Goal: Task Accomplishment & Management: Manage account settings

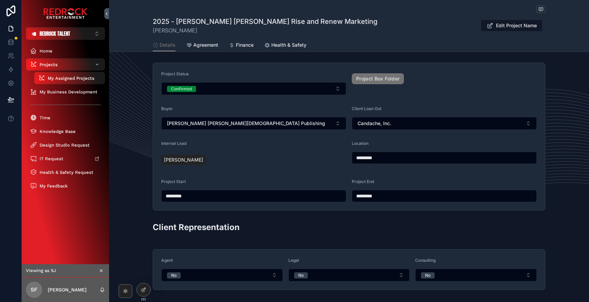
click at [57, 66] on div "Projects" at bounding box center [65, 64] width 71 height 11
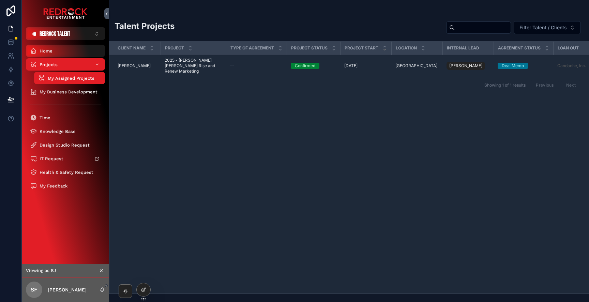
click at [58, 47] on div "Home" at bounding box center [65, 50] width 71 height 11
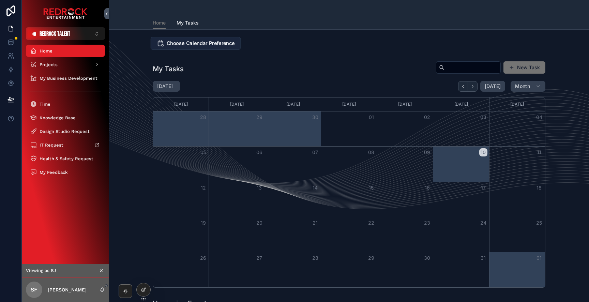
click at [203, 44] on span "Choose Calendar Preference" at bounding box center [201, 43] width 68 height 7
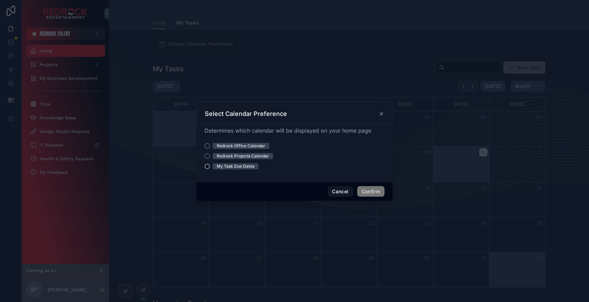
click at [382, 116] on icon at bounding box center [381, 113] width 5 height 5
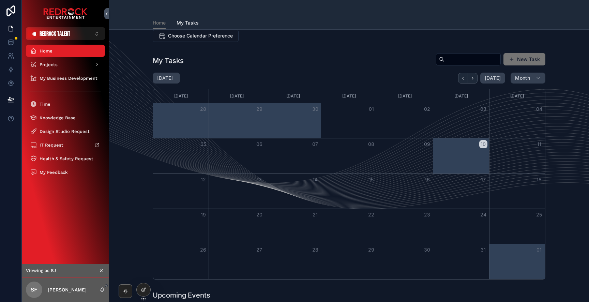
scroll to position [4, 0]
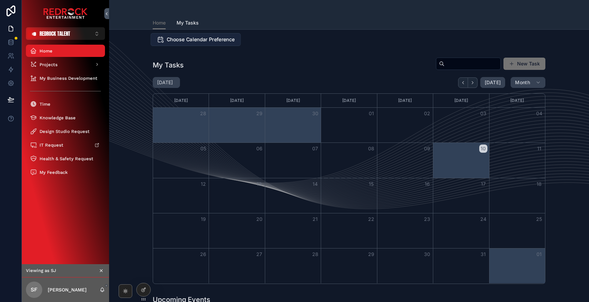
click at [209, 40] on span "Choose Calendar Preference" at bounding box center [201, 39] width 68 height 7
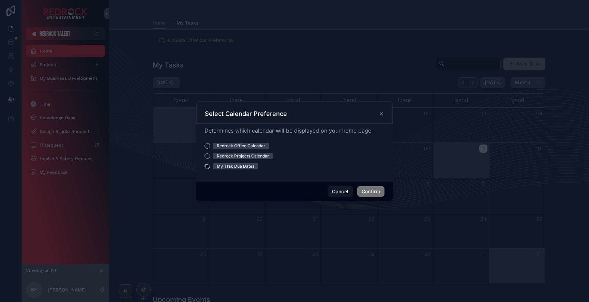
click at [383, 116] on icon at bounding box center [381, 113] width 5 height 5
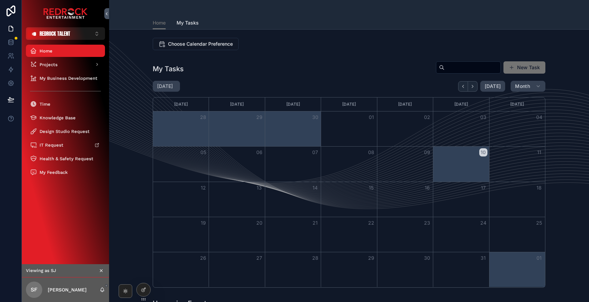
scroll to position [0, 0]
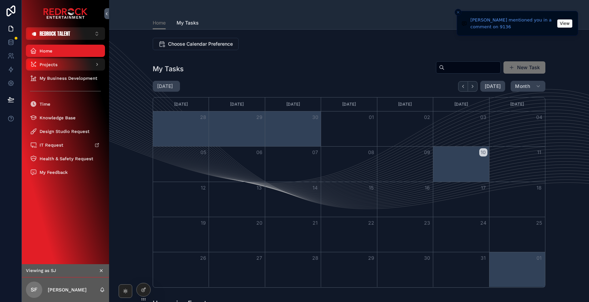
click at [54, 66] on span "Projects" at bounding box center [49, 65] width 18 height 6
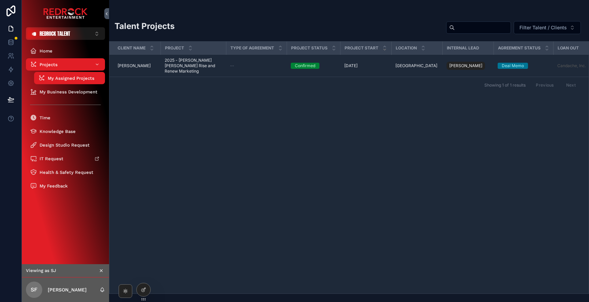
click at [137, 63] on span "[PERSON_NAME]" at bounding box center [134, 65] width 33 height 5
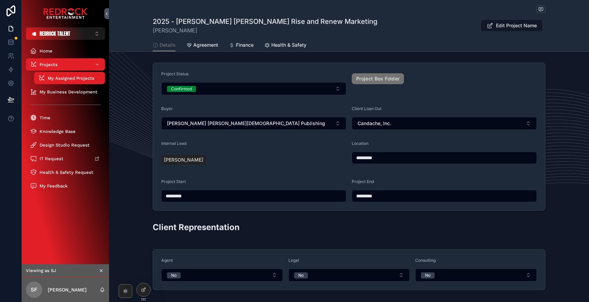
click at [198, 45] on span "Agreement" at bounding box center [205, 45] width 25 height 7
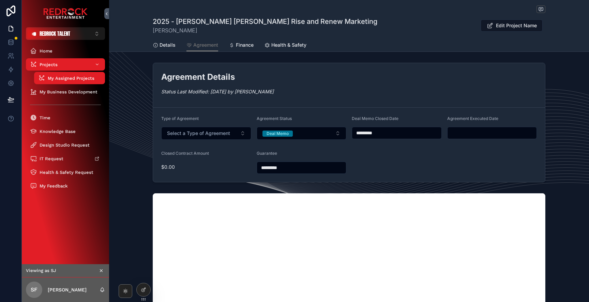
click at [164, 48] on span "Details" at bounding box center [167, 45] width 16 height 7
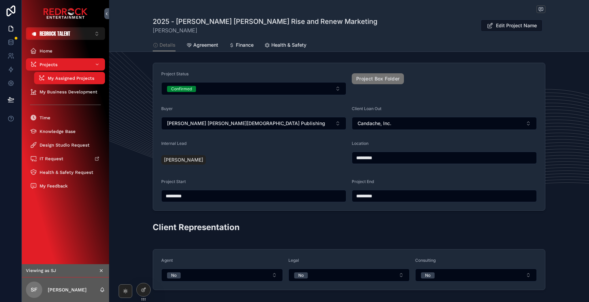
click at [206, 46] on span "Agreement" at bounding box center [205, 45] width 25 height 7
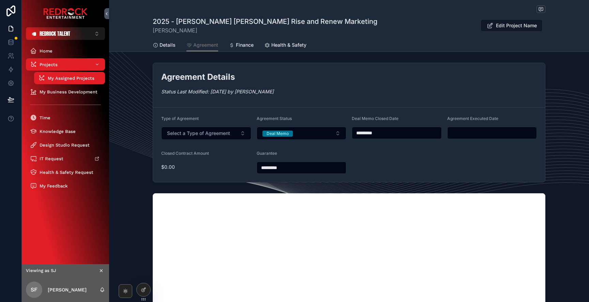
click at [244, 47] on span "Finance" at bounding box center [245, 45] width 18 height 7
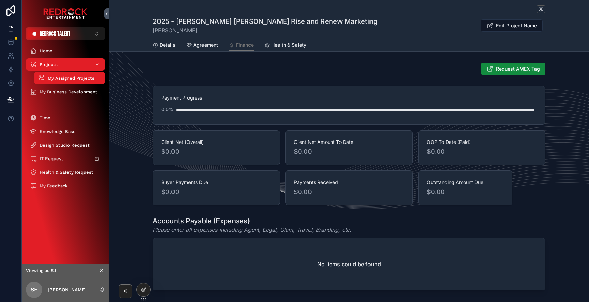
click at [285, 46] on span "Health & Safety" at bounding box center [288, 45] width 35 height 7
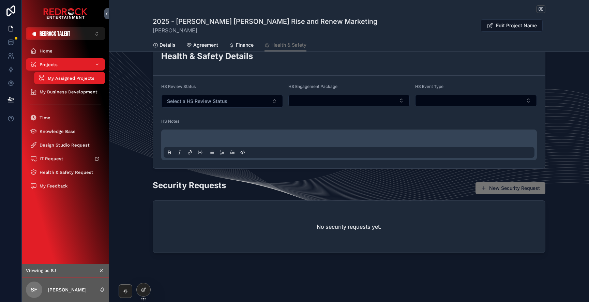
scroll to position [21, 0]
click at [146, 287] on icon at bounding box center [143, 289] width 5 height 5
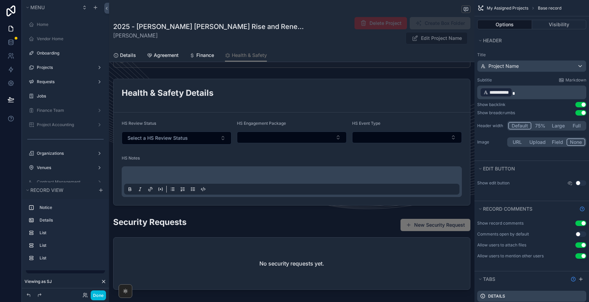
scroll to position [20, 0]
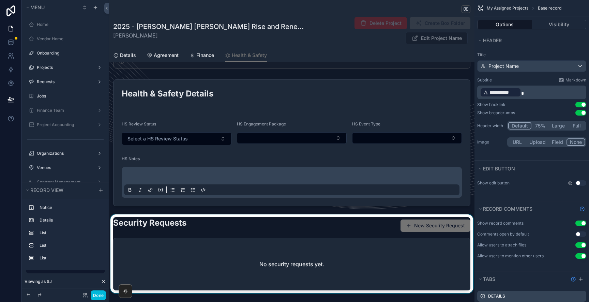
click at [174, 214] on div "scrollable content" at bounding box center [291, 254] width 365 height 81
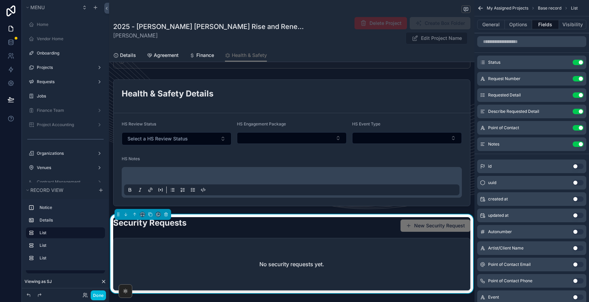
click at [175, 217] on h2 "Security Requests" at bounding box center [149, 222] width 73 height 11
click at [179, 217] on h2 "Security Requests" at bounding box center [149, 222] width 73 height 11
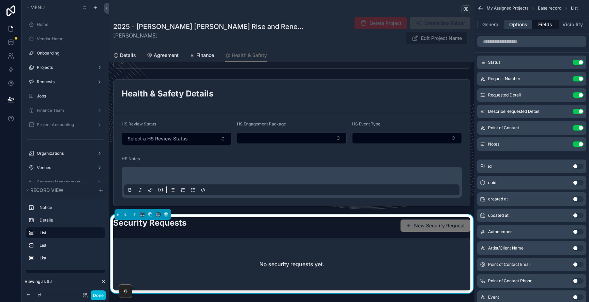
click at [519, 26] on button "Options" at bounding box center [518, 25] width 27 height 10
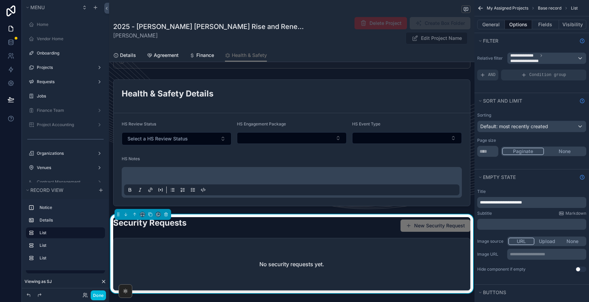
scroll to position [0, 0]
click at [492, 20] on button "General" at bounding box center [491, 25] width 28 height 10
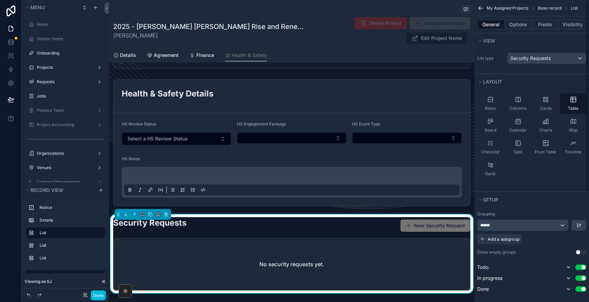
scroll to position [1, 0]
click at [539, 60] on span "Security Requests" at bounding box center [530, 57] width 41 height 7
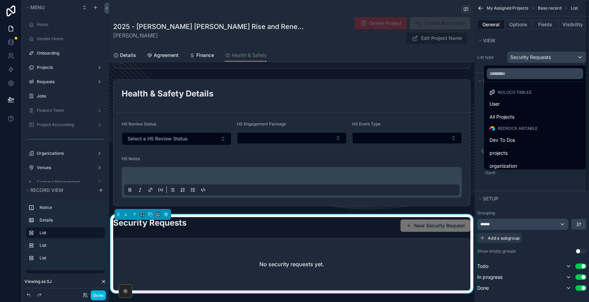
click at [519, 38] on div "scrollable content" at bounding box center [294, 151] width 589 height 302
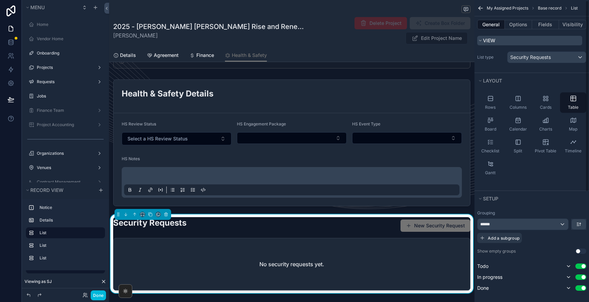
click at [487, 37] on span "View" at bounding box center [489, 40] width 12 height 7
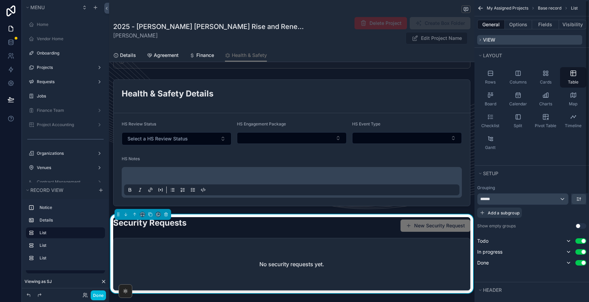
scroll to position [12, 0]
click at [487, 37] on button "View" at bounding box center [529, 41] width 105 height 10
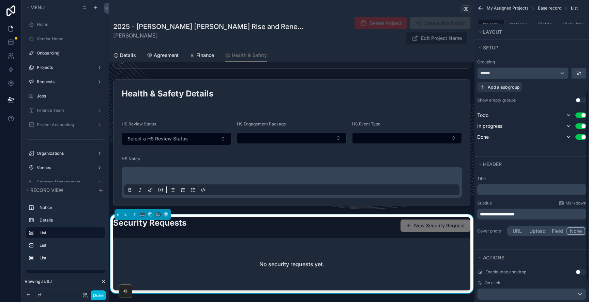
scroll to position [156, 0]
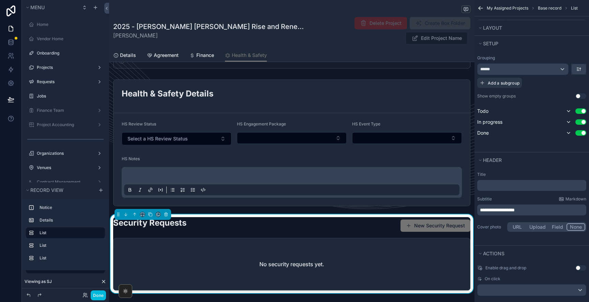
click at [538, 210] on p "**********" at bounding box center [532, 209] width 105 height 7
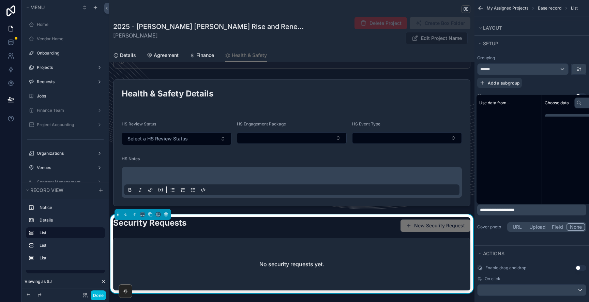
click at [538, 210] on p "**********" at bounding box center [532, 209] width 105 height 7
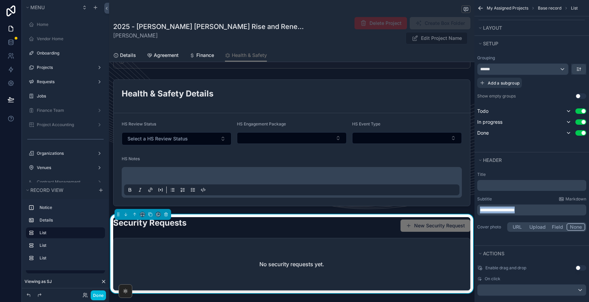
click at [538, 210] on p "**********" at bounding box center [532, 209] width 105 height 7
click at [532, 210] on p "**********" at bounding box center [532, 209] width 105 height 7
drag, startPoint x: 489, startPoint y: 209, endPoint x: 525, endPoint y: 214, distance: 35.9
click at [525, 214] on div "**********" at bounding box center [531, 209] width 109 height 11
click at [102, 295] on button "Done" at bounding box center [98, 295] width 15 height 10
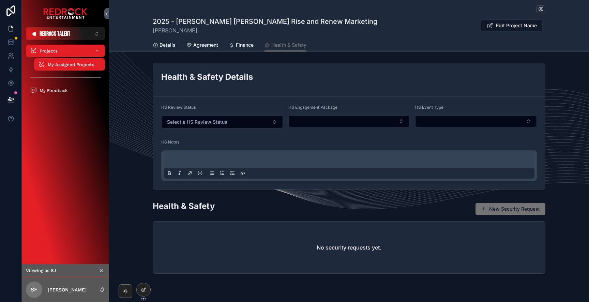
scroll to position [0, 0]
click at [164, 45] on span "Details" at bounding box center [167, 45] width 16 height 7
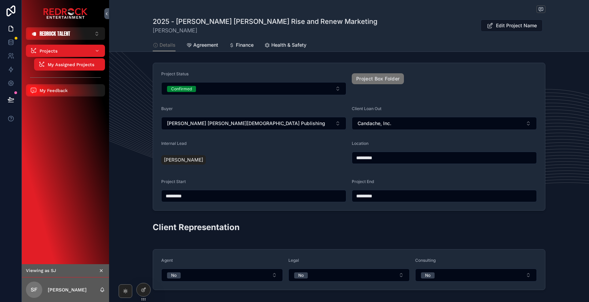
click at [52, 91] on span "My Feedback" at bounding box center [54, 91] width 28 height 6
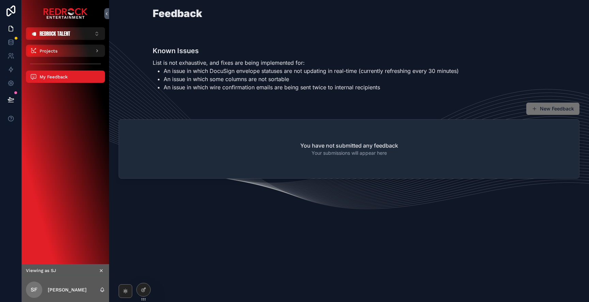
click at [53, 52] on span "Projects" at bounding box center [49, 51] width 18 height 6
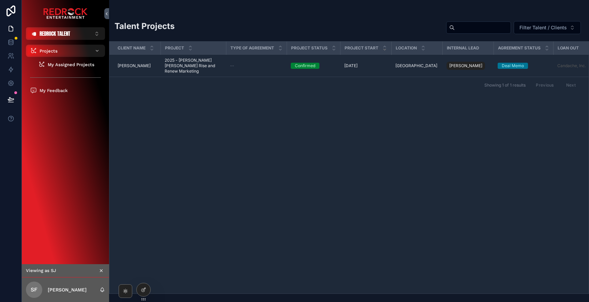
click at [64, 62] on span "My Assigned Projects" at bounding box center [71, 65] width 47 height 6
click at [70, 67] on span "My Assigned Projects" at bounding box center [71, 65] width 47 height 6
click at [143, 240] on div "Client Name Project Type of Agreement Project Status Project Start Location Int…" at bounding box center [348, 168] width 479 height 252
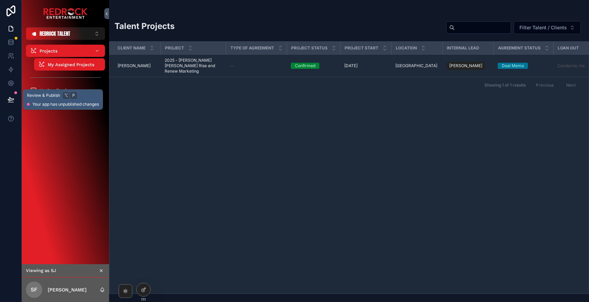
click at [12, 93] on button at bounding box center [10, 99] width 15 height 19
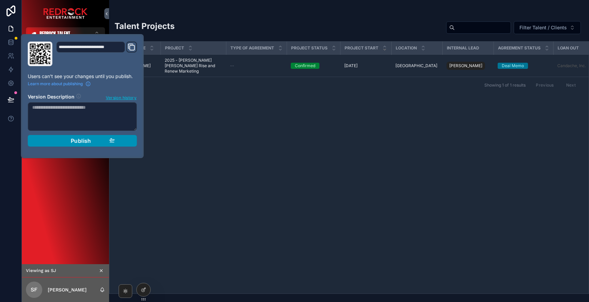
click at [95, 141] on div "Publish" at bounding box center [82, 140] width 65 height 7
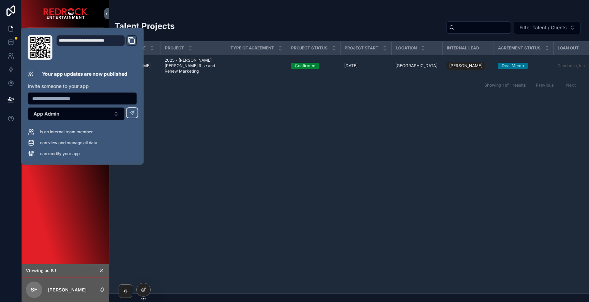
click at [192, 170] on div "Client Name Project Type of Agreement Project Status Project Start Location Int…" at bounding box center [348, 168] width 479 height 252
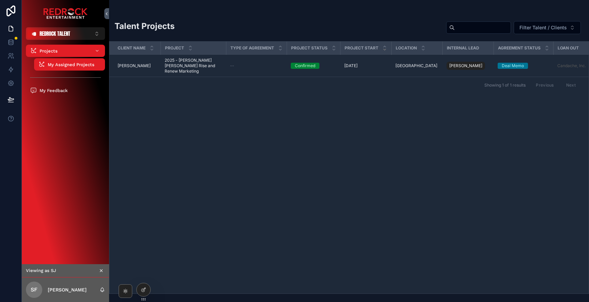
click at [102, 271] on icon "scrollable content" at bounding box center [101, 270] width 5 height 5
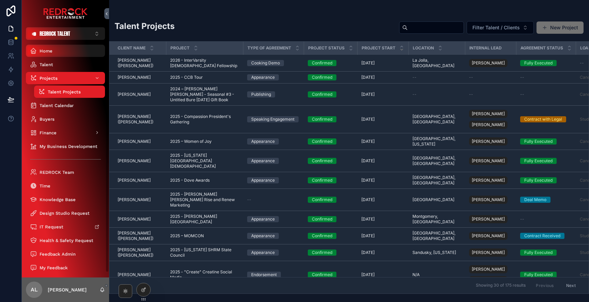
click at [56, 50] on div "Home" at bounding box center [65, 50] width 71 height 11
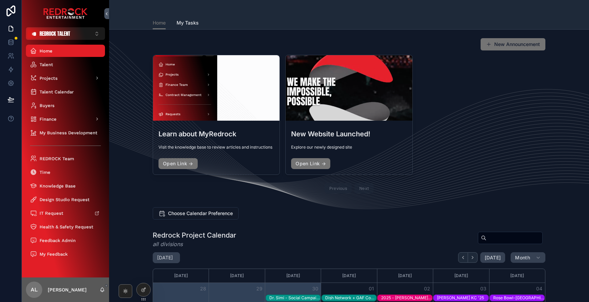
click at [69, 37] on span "REDROCK TALENT" at bounding box center [55, 33] width 31 height 7
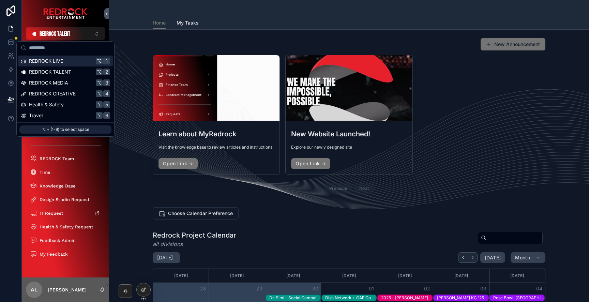
click at [64, 62] on div "REDROCK LIVE ⌥ 1" at bounding box center [65, 61] width 89 height 7
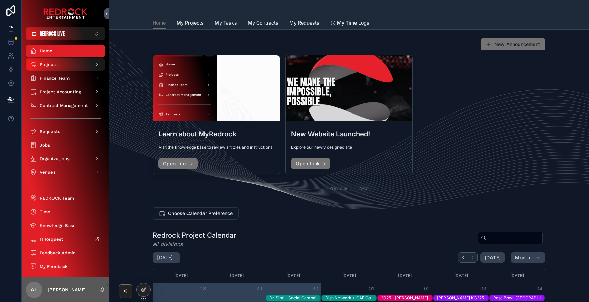
click at [62, 68] on div "Projects" at bounding box center [65, 64] width 71 height 11
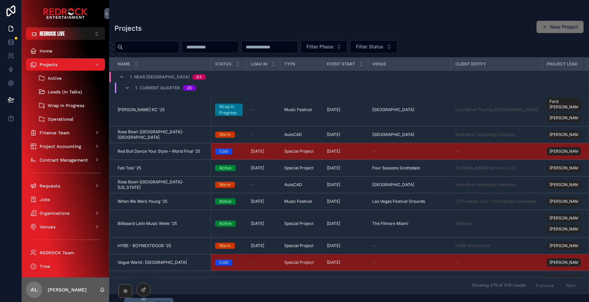
click at [102, 288] on icon "scrollable content" at bounding box center [101, 289] width 5 height 5
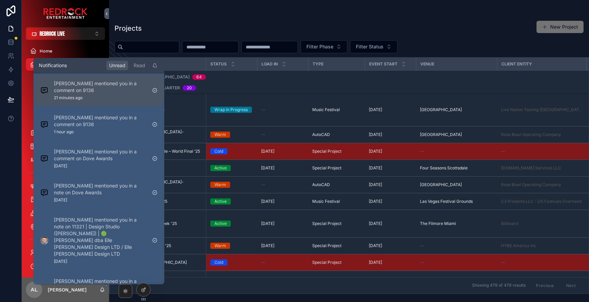
click at [96, 89] on p "[PERSON_NAME] mentioned you in a comment on 9136" at bounding box center [100, 87] width 93 height 14
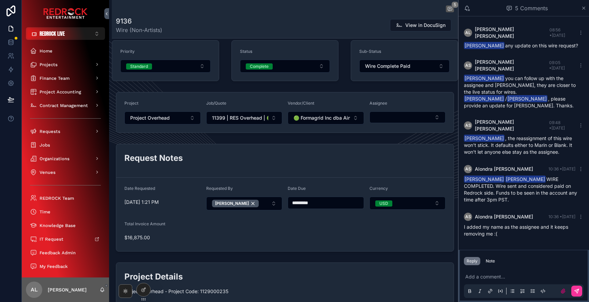
scroll to position [40, 0]
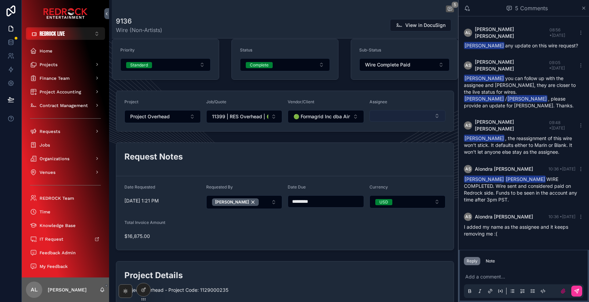
click at [398, 115] on button "Select Button" at bounding box center [407, 116] width 76 height 12
type input "*******"
click at [405, 144] on div "Alondra Soto" at bounding box center [407, 142] width 95 height 11
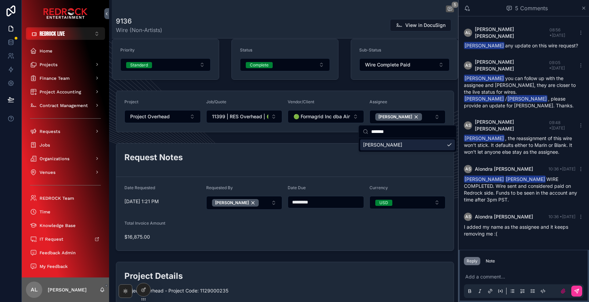
click at [338, 159] on h2 "Request Notes" at bounding box center [284, 157] width 321 height 11
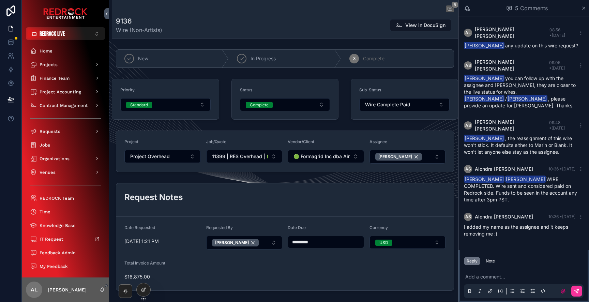
scroll to position [0, 0]
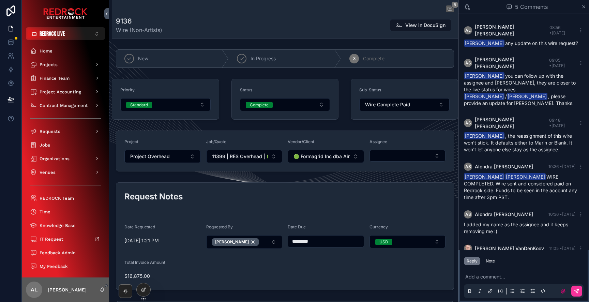
click at [0, 0] on icon at bounding box center [0, 0] width 0 height 0
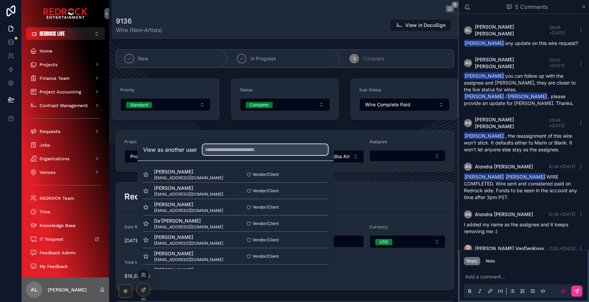
click at [211, 148] on input "text" at bounding box center [264, 149] width 125 height 11
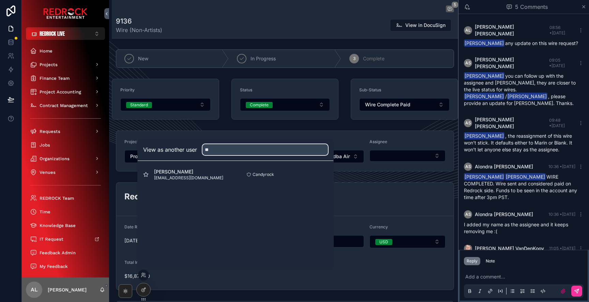
type input "**"
click at [0, 0] on button "Select" at bounding box center [0, 0] width 0 height 0
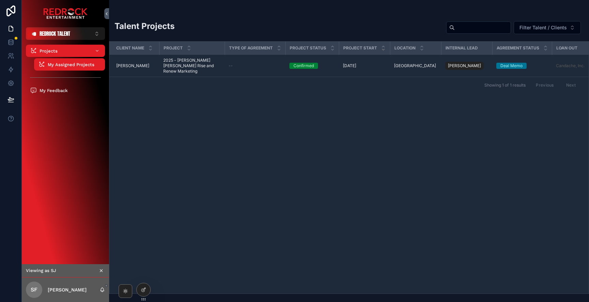
click at [134, 63] on span "[PERSON_NAME]" at bounding box center [132, 65] width 33 height 5
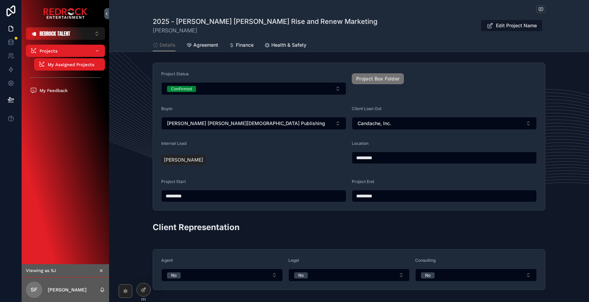
click at [203, 48] on link "Agreement" at bounding box center [202, 46] width 32 height 14
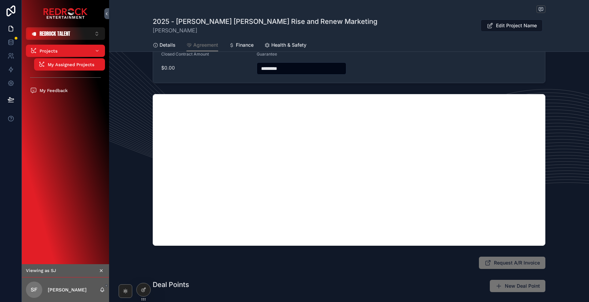
scroll to position [89, 0]
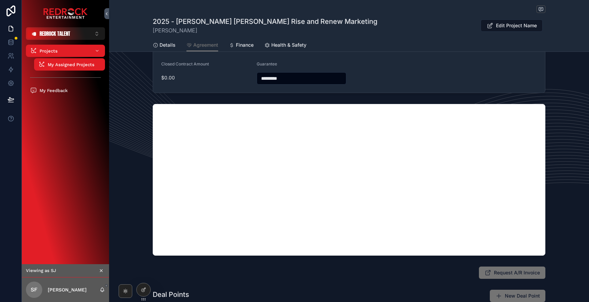
click at [162, 44] on span "Details" at bounding box center [167, 45] width 16 height 7
